Goal: Task Accomplishment & Management: Use online tool/utility

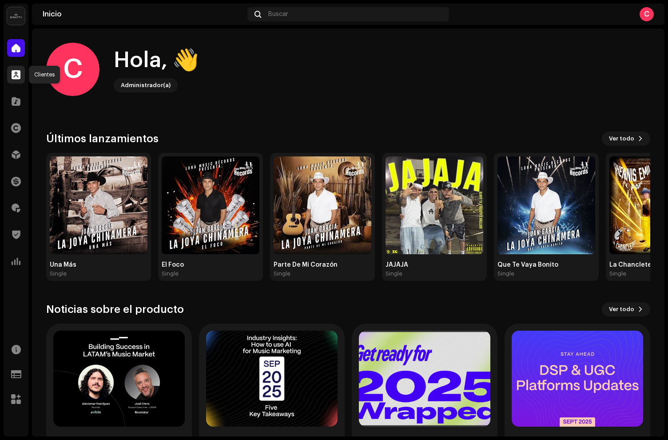
click at [18, 77] on span at bounding box center [16, 74] width 9 height 7
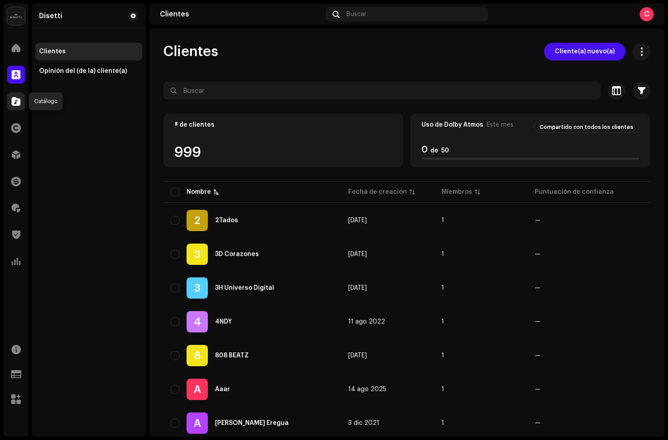
click at [14, 105] on span at bounding box center [16, 101] width 9 height 7
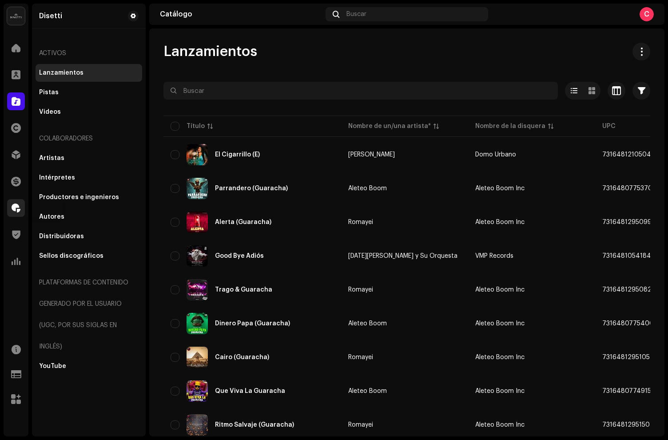
click at [18, 204] on span at bounding box center [16, 207] width 9 height 7
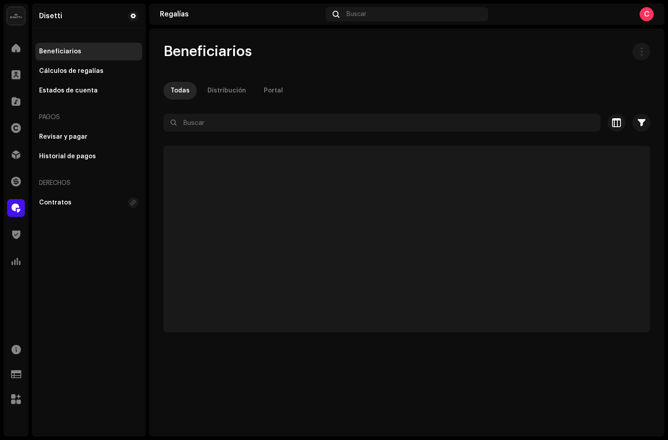
click at [15, 206] on span at bounding box center [16, 207] width 9 height 7
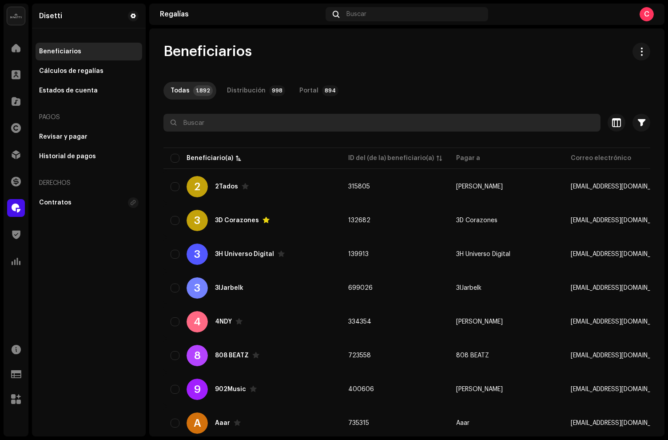
click at [198, 120] on input "text" at bounding box center [381, 123] width 437 height 18
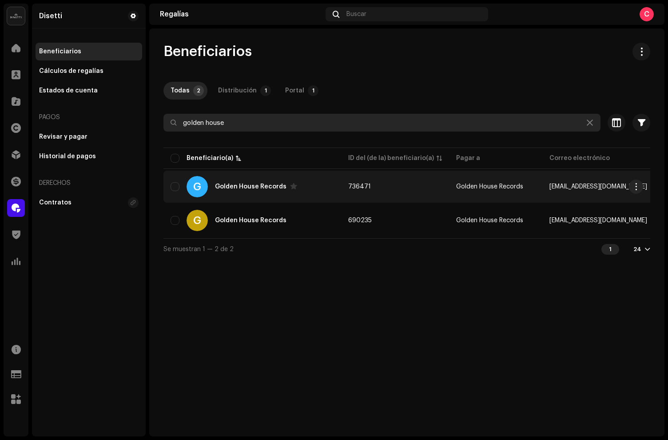
type input "golden house"
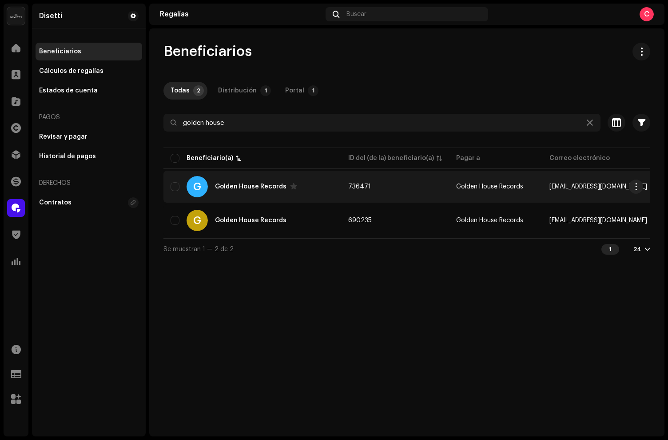
click at [261, 194] on div "G Golden House Records" at bounding box center [251, 186] width 163 height 21
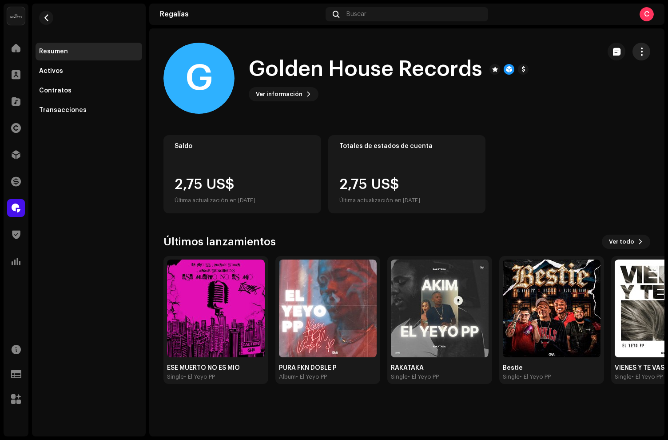
drag, startPoint x: 634, startPoint y: 56, endPoint x: 642, endPoint y: 55, distance: 8.1
click at [635, 56] on button "button" at bounding box center [641, 52] width 18 height 18
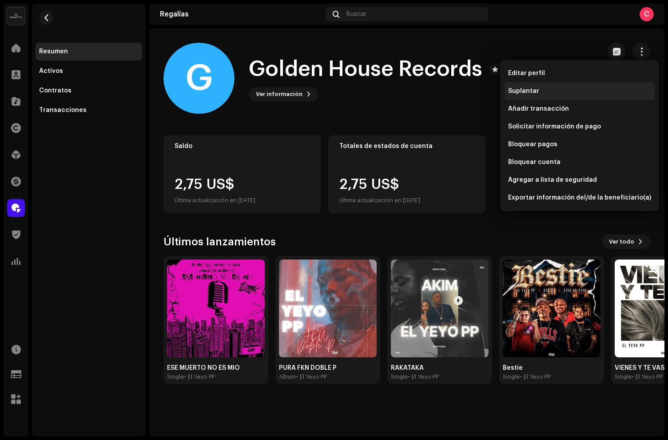
click at [558, 87] on div "Suplantar" at bounding box center [579, 90] width 143 height 7
